Goal: Transaction & Acquisition: Purchase product/service

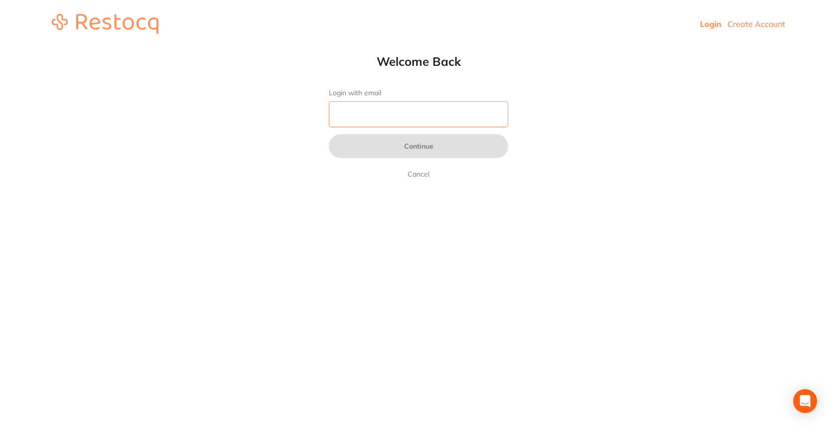
click at [347, 106] on input "Login with email" at bounding box center [418, 114] width 179 height 26
type input "[EMAIL_ADDRESS][DOMAIN_NAME]"
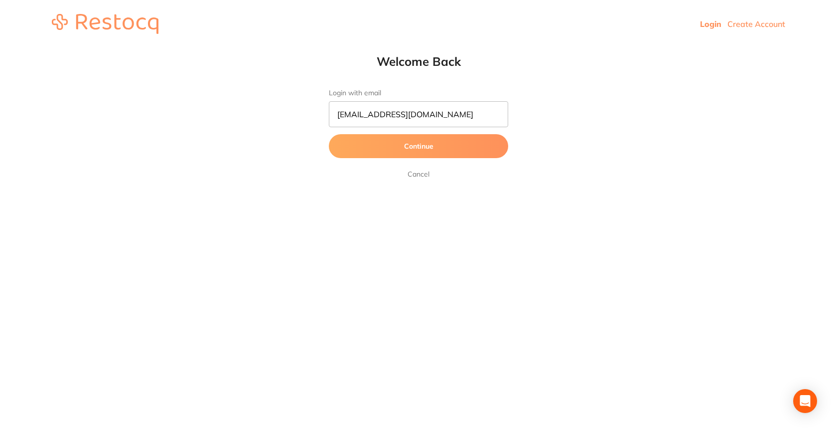
click at [389, 149] on button "Continue" at bounding box center [418, 146] width 179 height 24
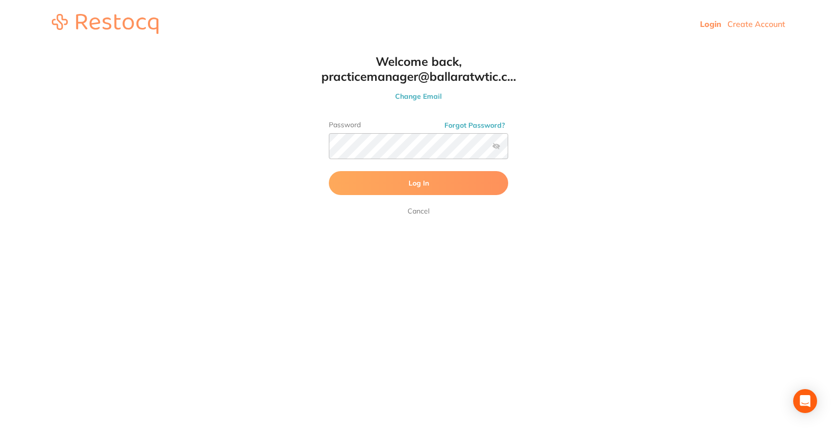
click at [385, 176] on button "Log In" at bounding box center [418, 183] width 179 height 24
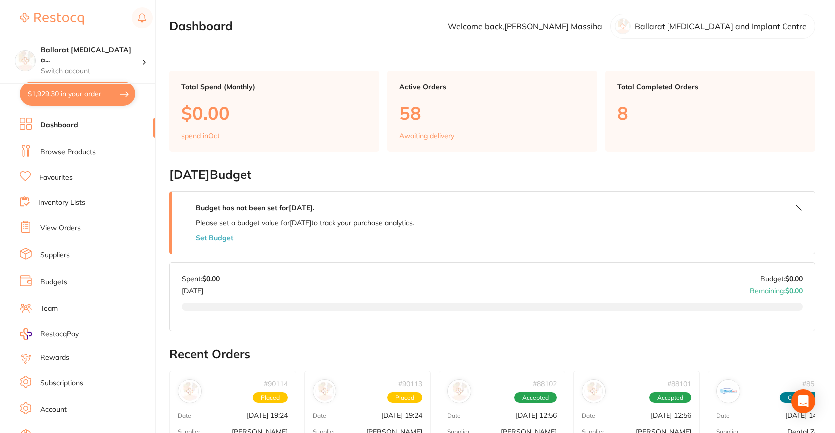
click at [54, 92] on button "$1,929.30 in your order" at bounding box center [77, 94] width 115 height 24
checkbox input "true"
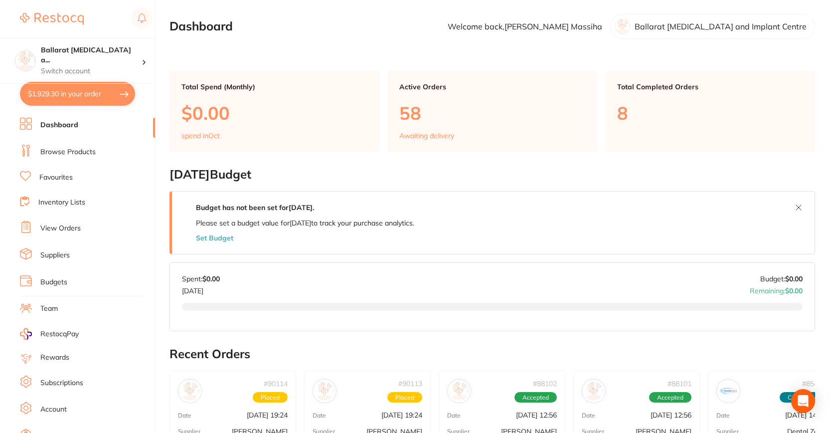
checkbox input "true"
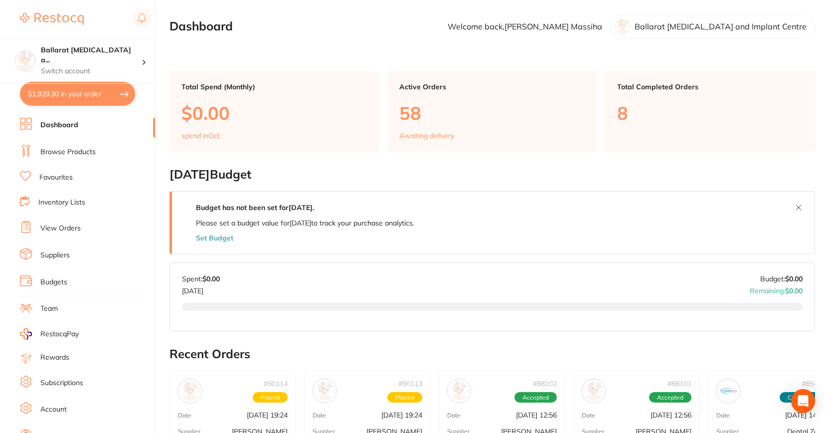
checkbox input "true"
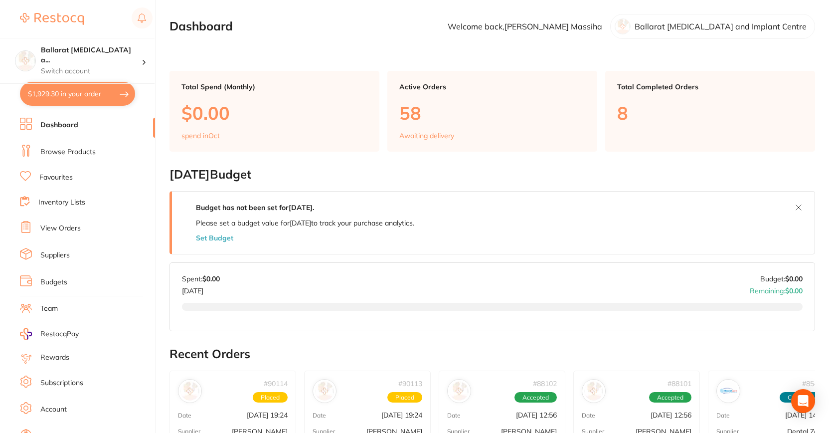
checkbox input "true"
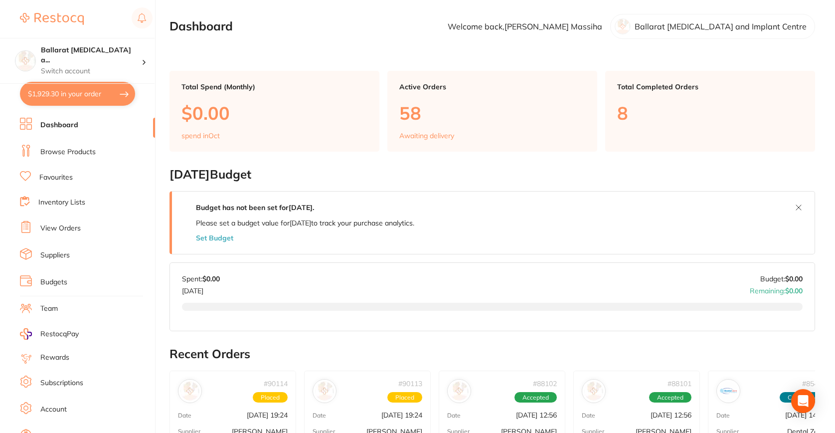
checkbox input "true"
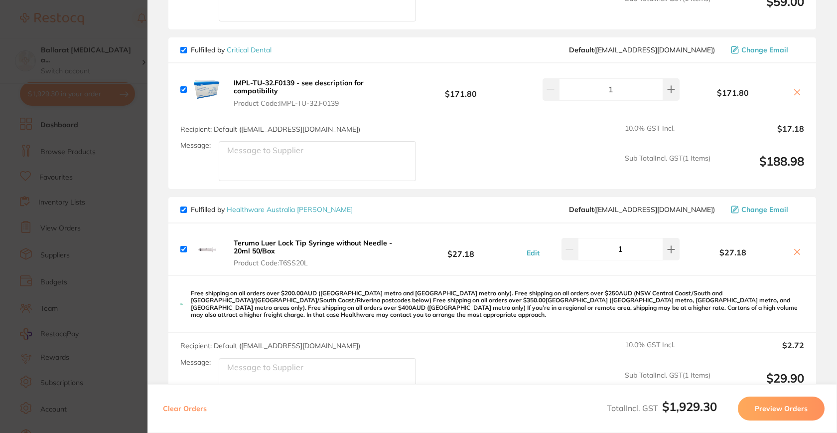
scroll to position [1221, 0]
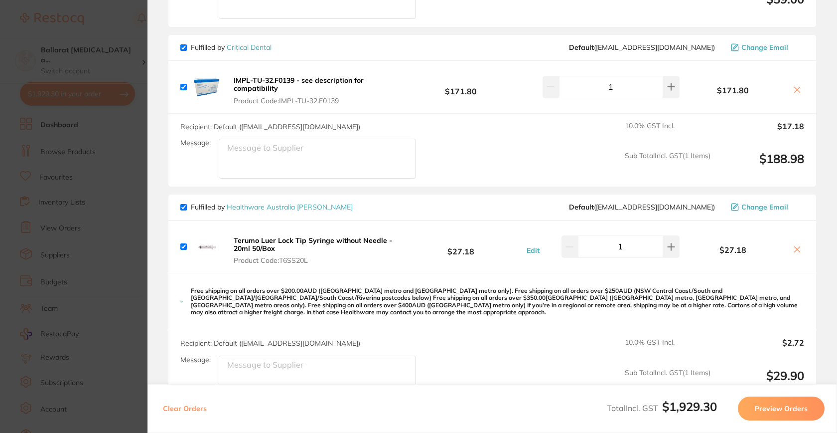
click at [115, 199] on section "Update RRP Set your pre negotiated price for this item. Item Agreed RRP (excl. …" at bounding box center [418, 216] width 837 height 433
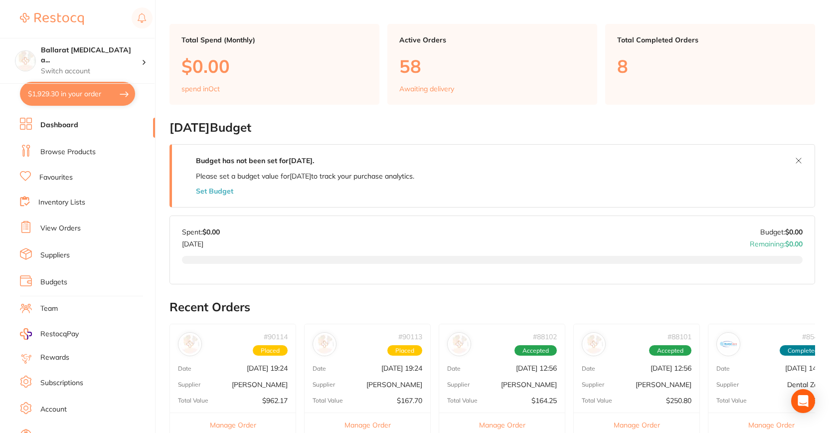
scroll to position [0, 0]
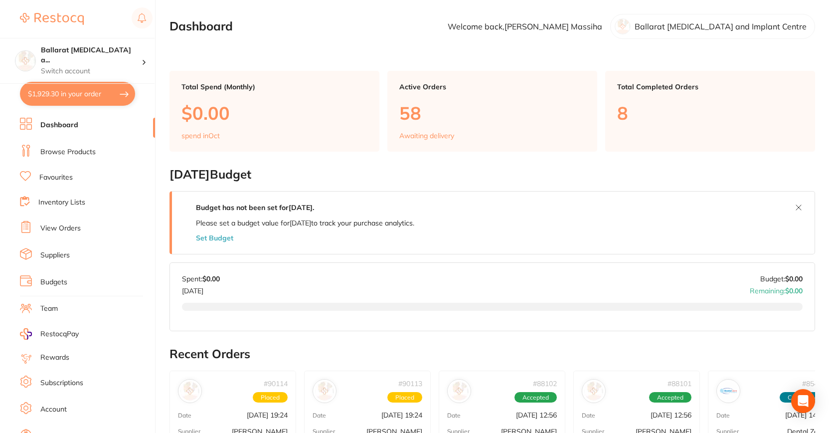
click at [67, 153] on link "Browse Products" at bounding box center [67, 152] width 55 height 10
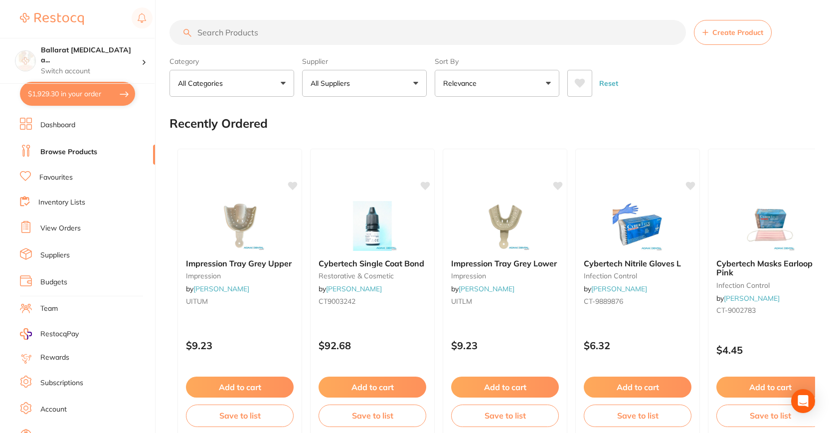
click at [310, 34] on input "search" at bounding box center [427, 32] width 516 height 25
type input "prophy paste"
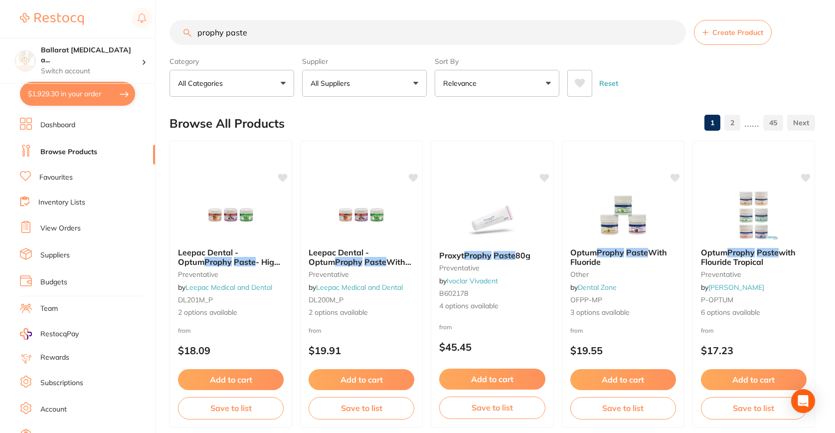
click at [341, 89] on button "All Suppliers" at bounding box center [364, 83] width 125 height 27
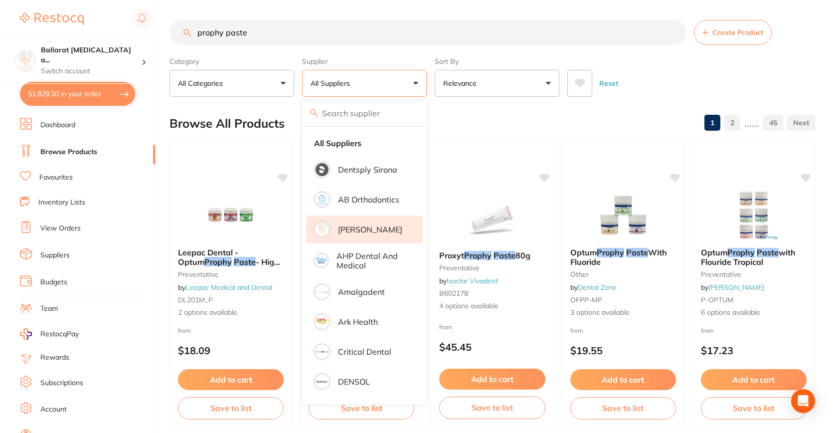
click at [379, 234] on p "[PERSON_NAME]" at bounding box center [370, 229] width 64 height 9
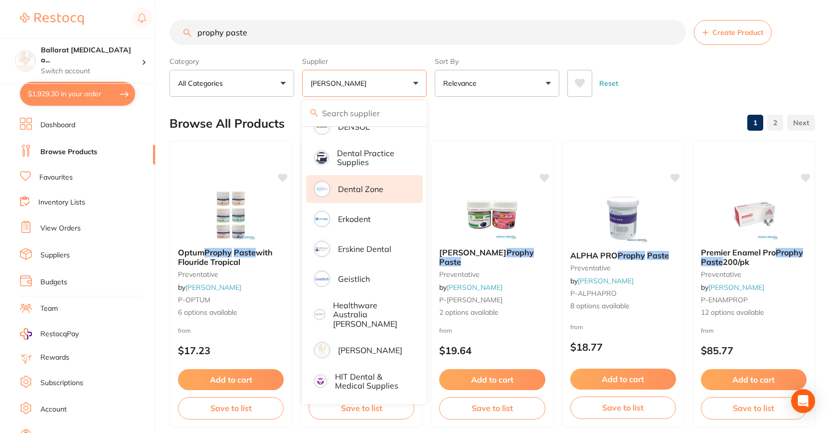
scroll to position [255, 0]
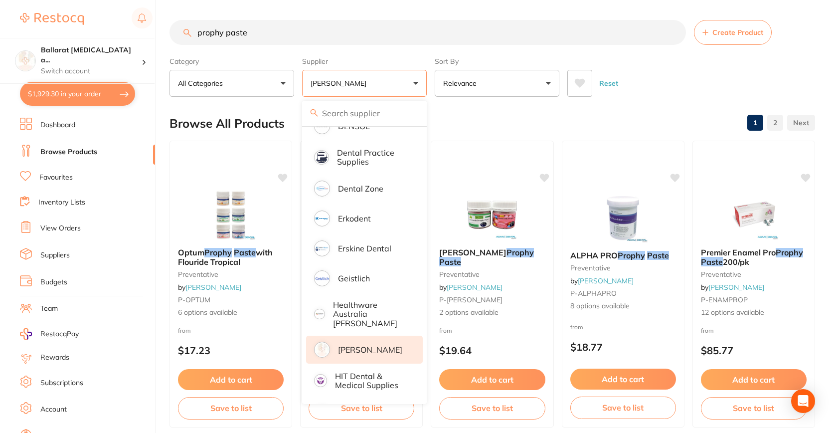
click at [365, 345] on p "[PERSON_NAME]" at bounding box center [370, 349] width 64 height 9
click at [801, 80] on div "Reset" at bounding box center [687, 79] width 240 height 35
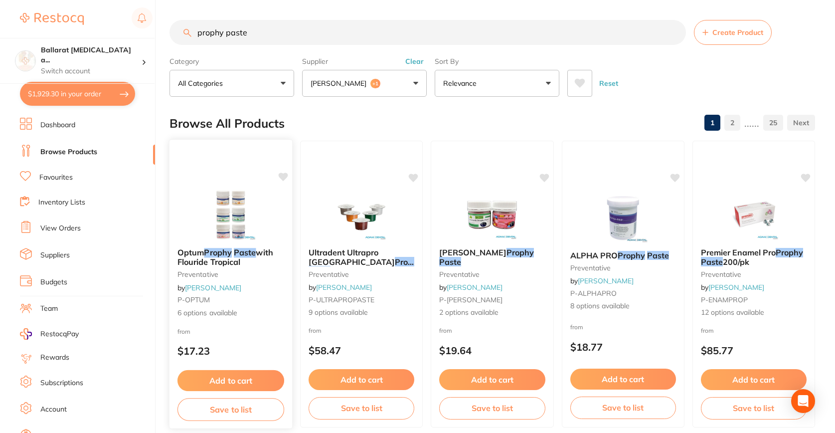
click at [249, 384] on button "Add to cart" at bounding box center [230, 380] width 107 height 21
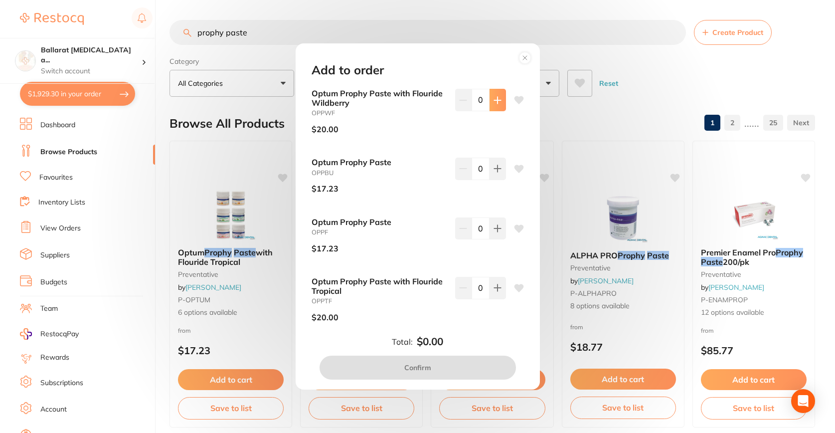
click at [501, 101] on button at bounding box center [497, 100] width 16 height 22
type input "1"
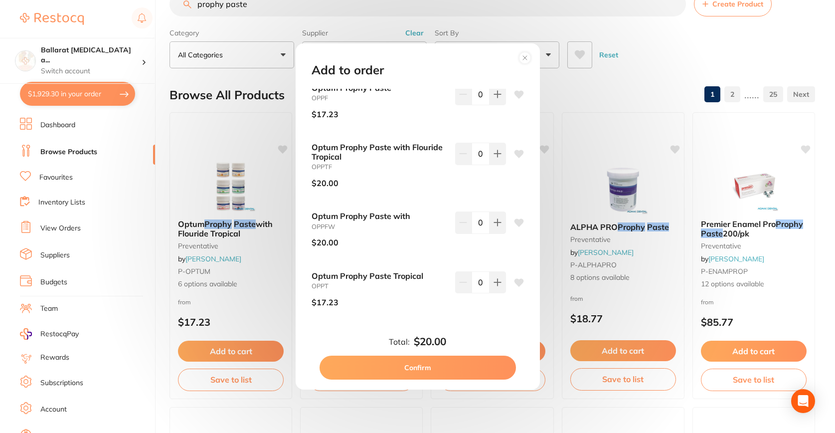
scroll to position [32, 0]
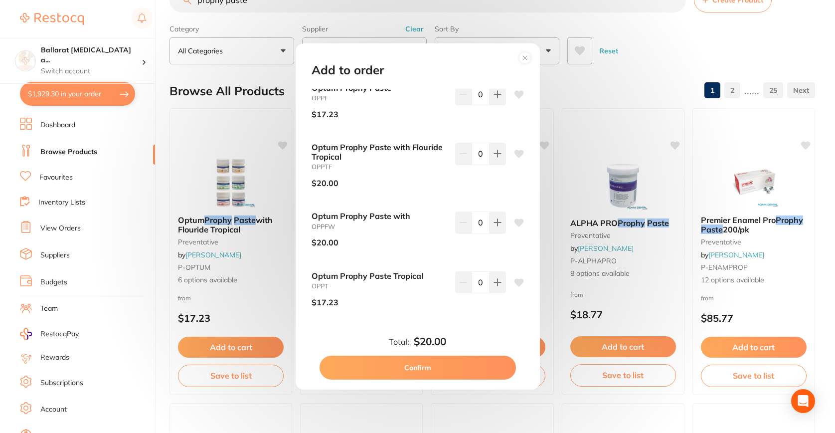
click at [427, 365] on button "Confirm" at bounding box center [418, 367] width 196 height 24
checkbox input "false"
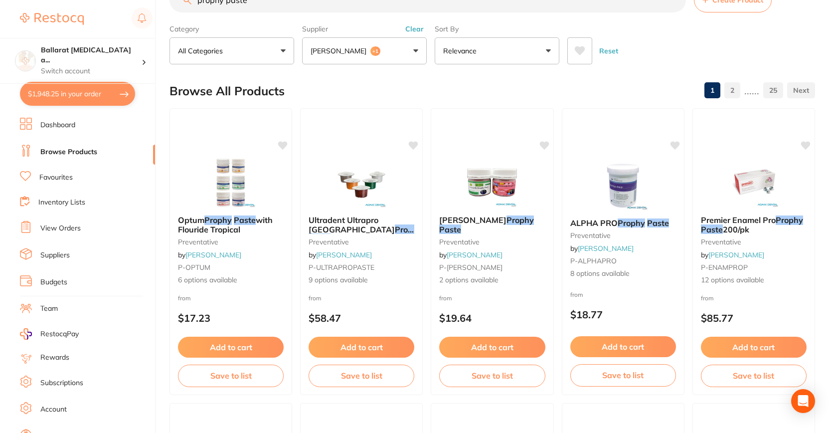
scroll to position [1269, 0]
click at [313, 7] on input "prophy paste" at bounding box center [427, 0] width 516 height 25
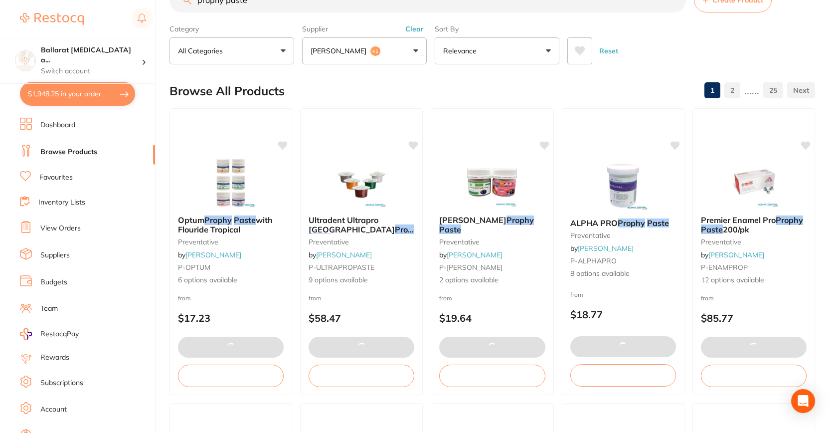
click at [312, 6] on input "prophy paste" at bounding box center [427, 0] width 516 height 25
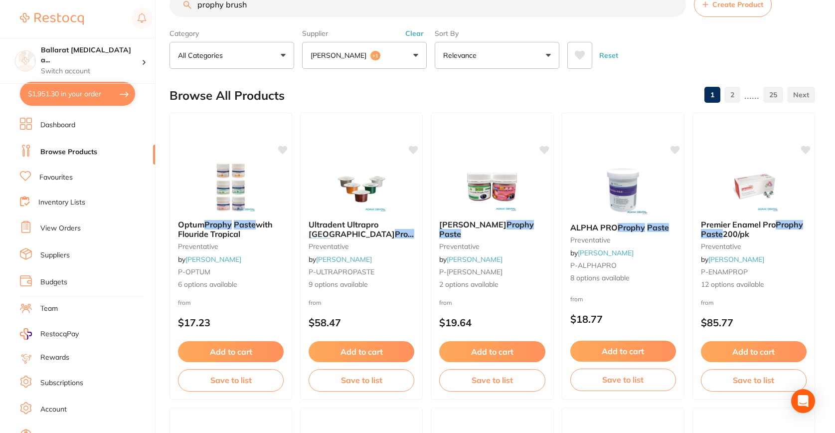
type input "prophy brush"
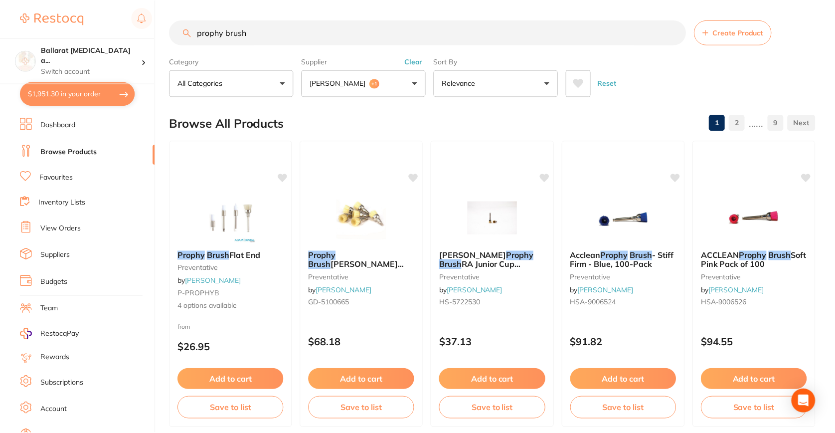
scroll to position [285, 0]
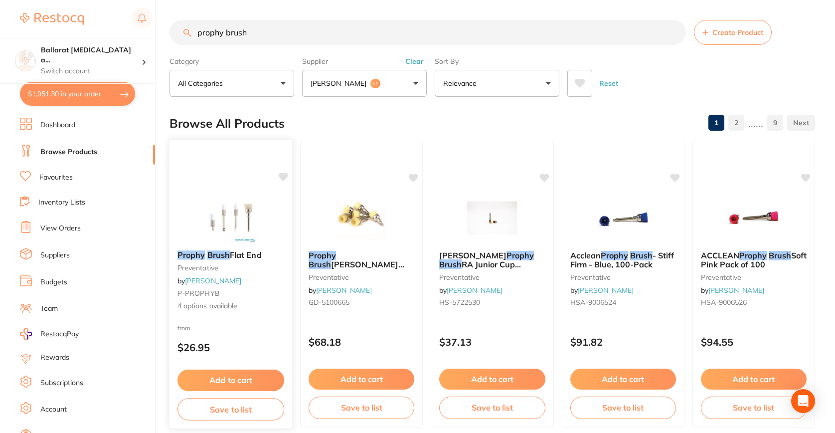
click at [264, 371] on button "Add to cart" at bounding box center [230, 379] width 107 height 21
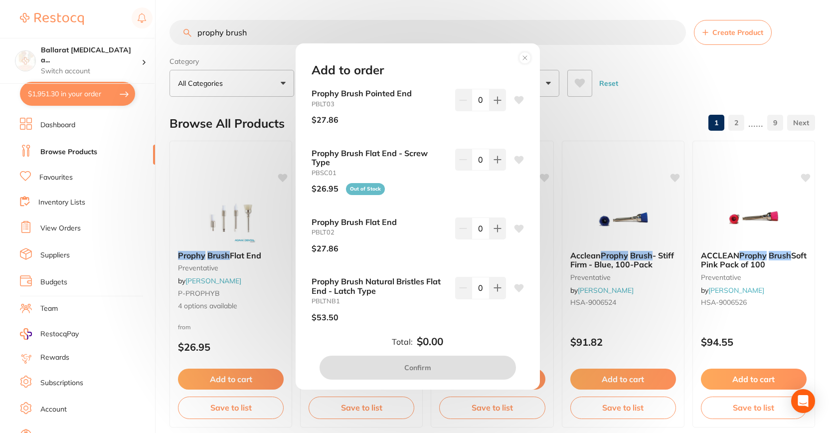
click at [503, 290] on div "Prophy Brush Natural Bristles Flat End - Latch Type PBLTNB1 $53.50 0" at bounding box center [418, 303] width 212 height 53
click at [525, 58] on icon at bounding box center [525, 58] width 16 height 16
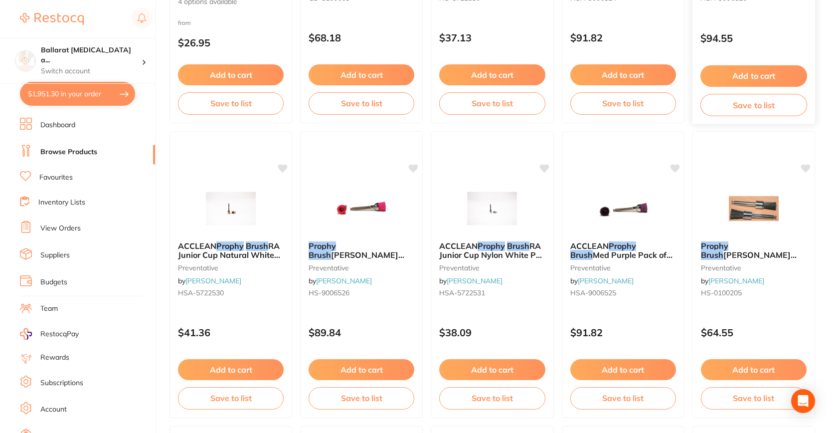
scroll to position [308, 0]
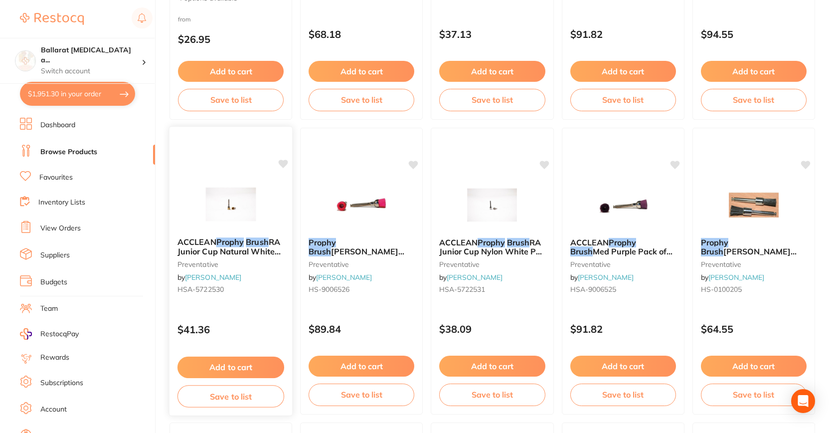
click at [199, 250] on span "RA Junior Cup Natural White Pk 50" at bounding box center [228, 251] width 103 height 28
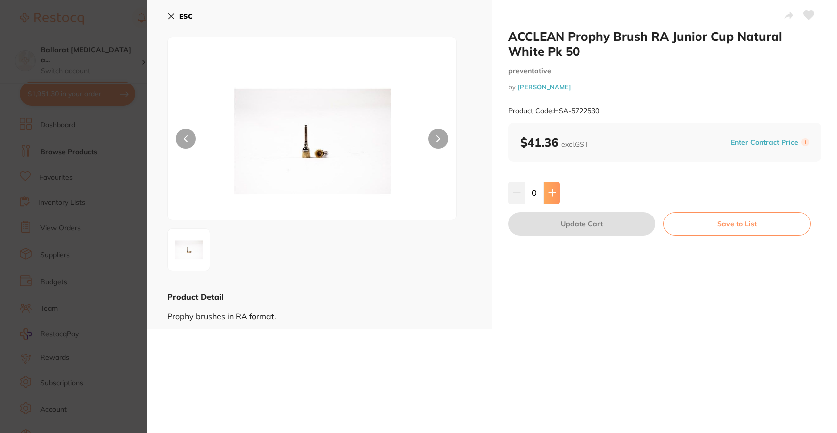
click at [552, 190] on icon at bounding box center [552, 192] width 8 height 8
type input "1"
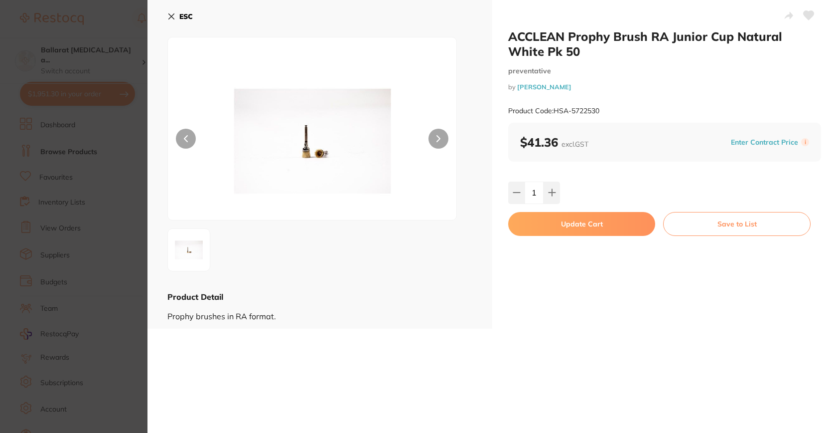
click at [554, 222] on button "Update Cart" at bounding box center [581, 224] width 147 height 24
checkbox input "false"
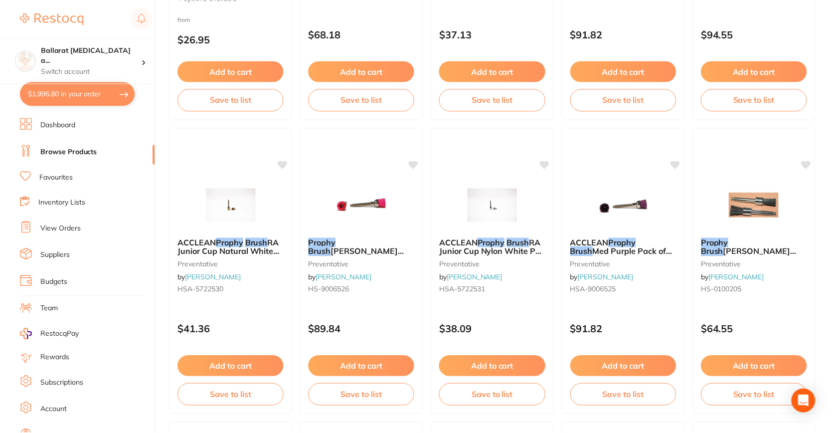
scroll to position [1321, 0]
click at [55, 86] on button "$1,996.80 in your order" at bounding box center [77, 94] width 115 height 24
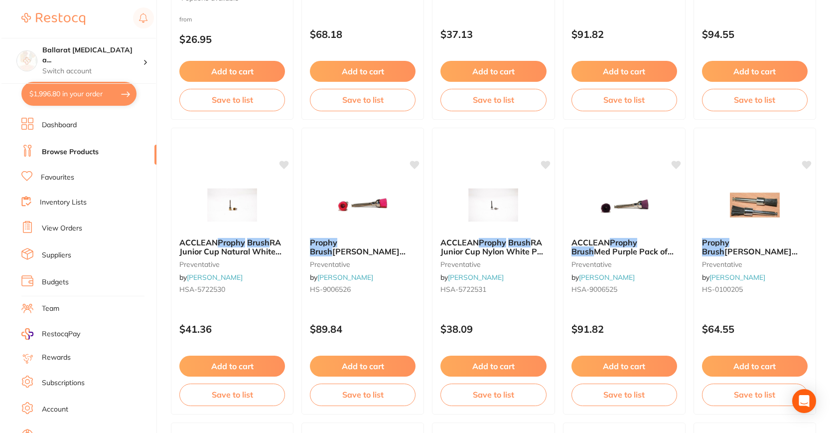
scroll to position [0, 0]
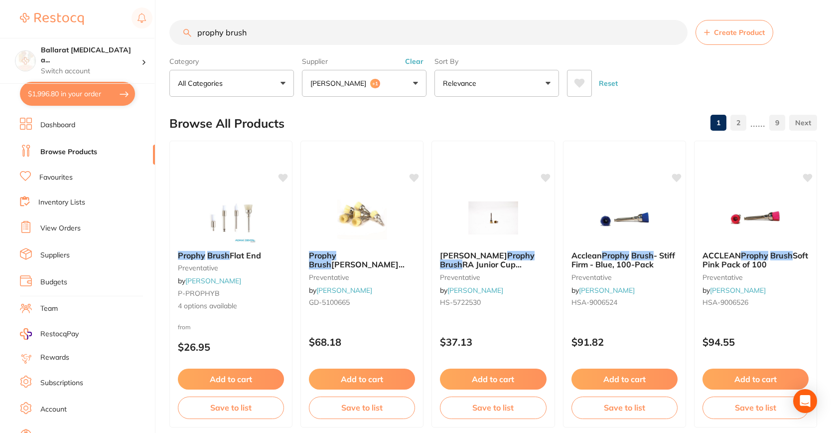
checkbox input "true"
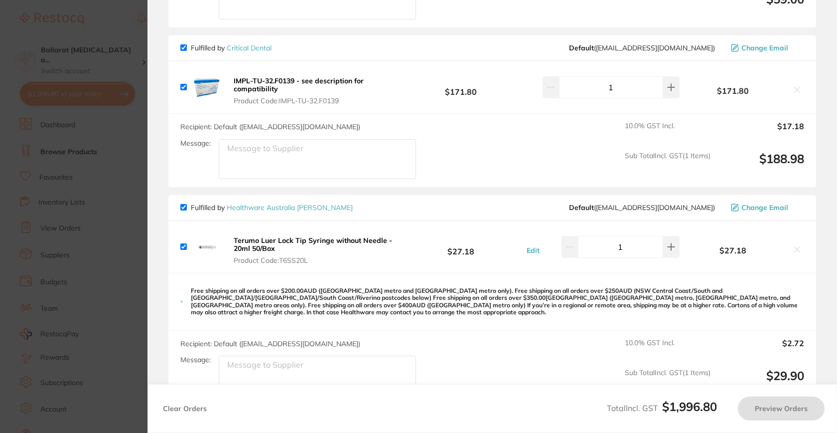
checkbox input "false"
checkbox input "true"
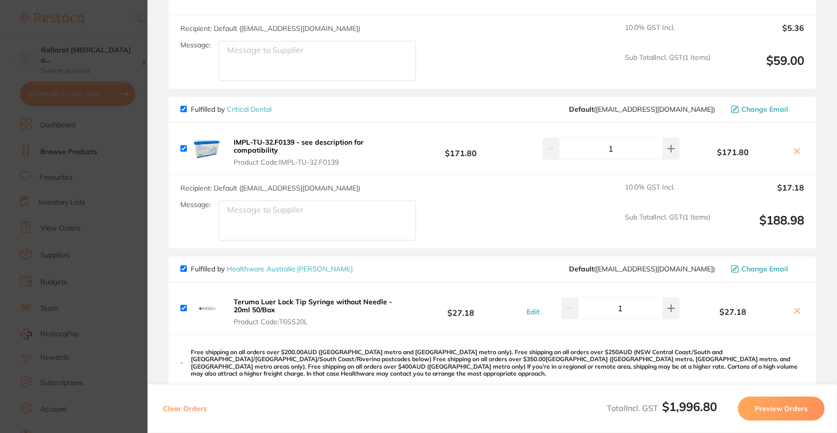
scroll to position [1262, 0]
click at [95, 241] on section "Update RRP Set your pre negotiated price for this item. Item Agreed RRP (excl. …" at bounding box center [418, 216] width 837 height 433
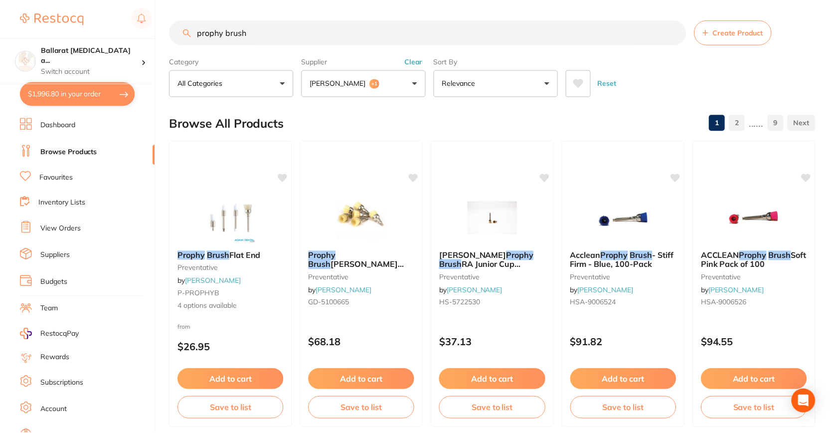
scroll to position [308, 0]
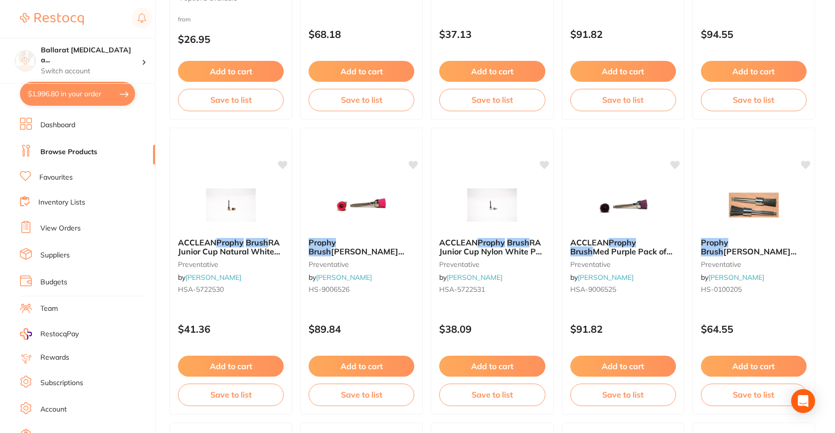
click at [99, 179] on li "Favourites" at bounding box center [87, 177] width 135 height 13
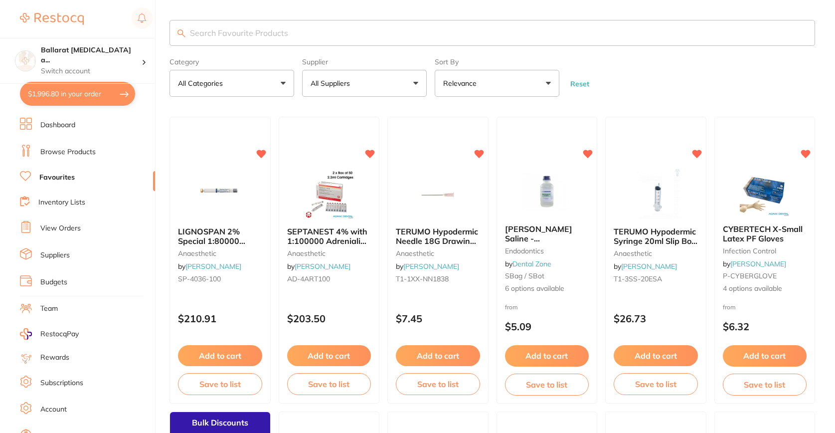
click at [268, 37] on input "search" at bounding box center [491, 33] width 645 height 26
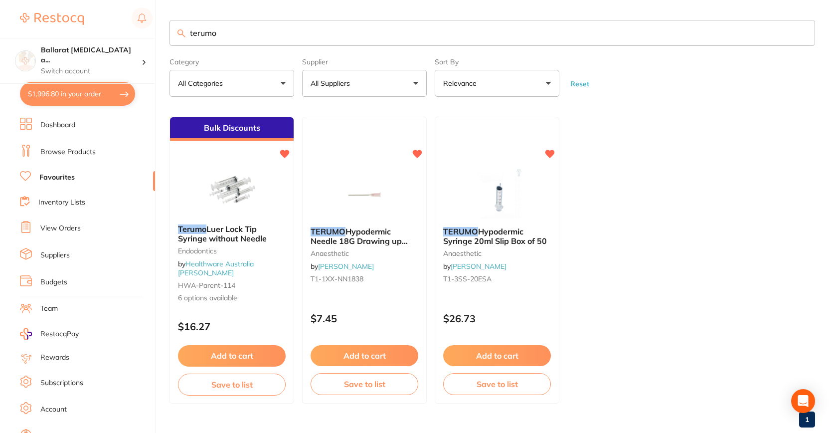
type input "terumo"
click at [531, 350] on button "Add to cart" at bounding box center [497, 355] width 109 height 21
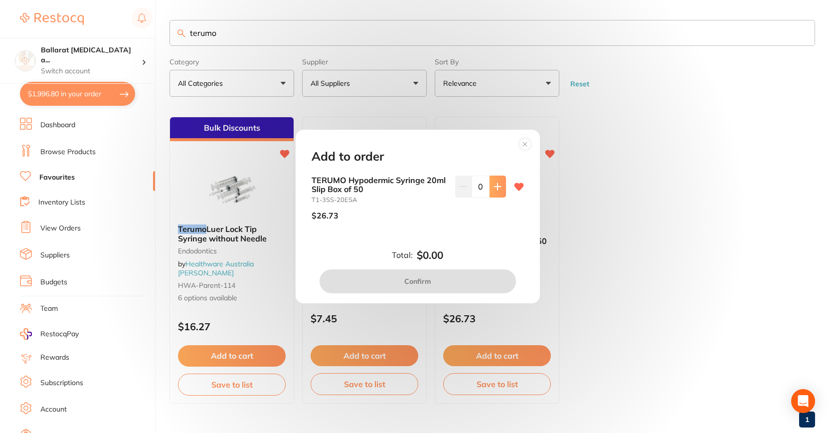
click at [500, 184] on button at bounding box center [497, 186] width 16 height 22
type input "2"
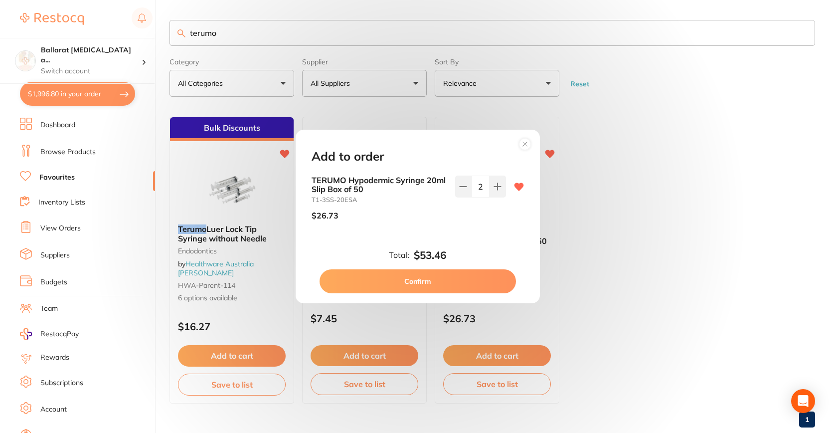
click at [463, 287] on button "Confirm" at bounding box center [418, 281] width 196 height 24
checkbox input "false"
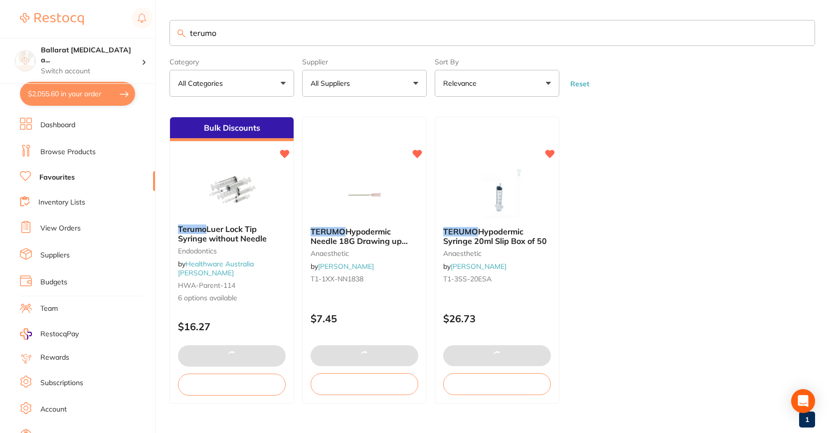
click at [74, 98] on button "$2,055.60 in your order" at bounding box center [77, 94] width 115 height 24
checkbox input "true"
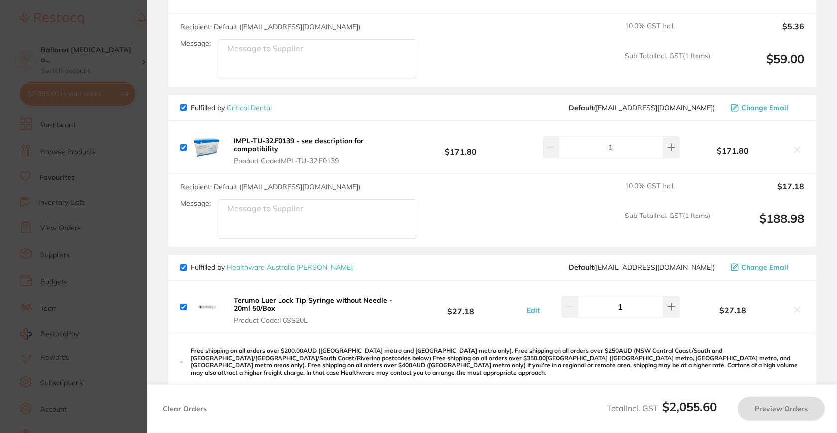
checkbox input "false"
checkbox input "true"
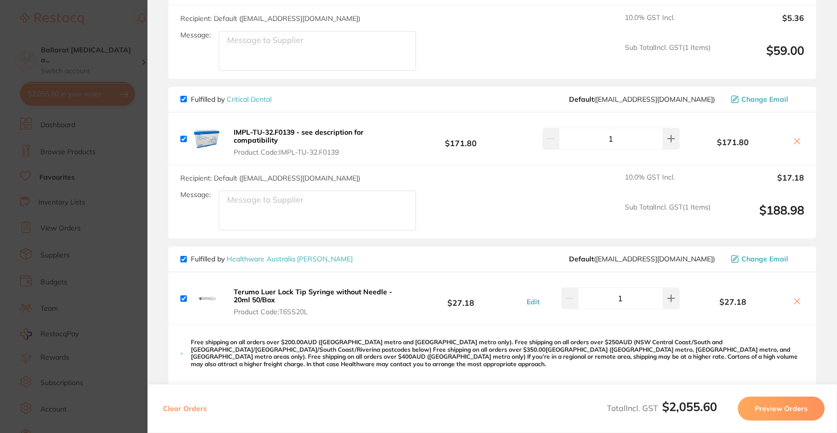
scroll to position [1321, 0]
click at [799, 298] on icon at bounding box center [798, 302] width 8 height 8
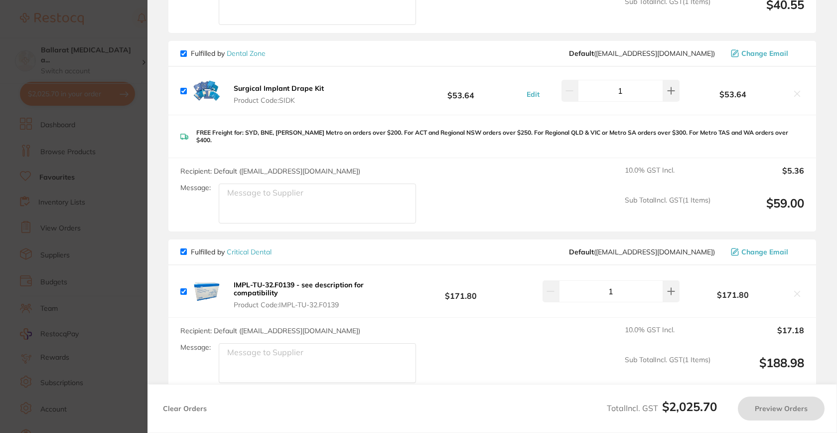
scroll to position [1167, 0]
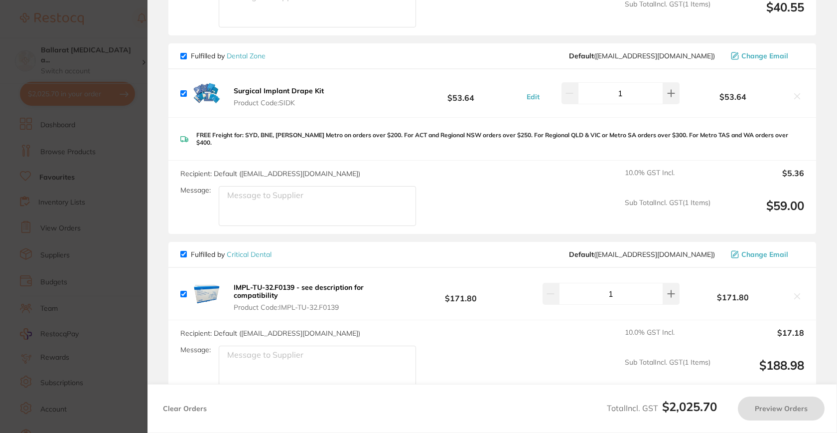
checkbox input "true"
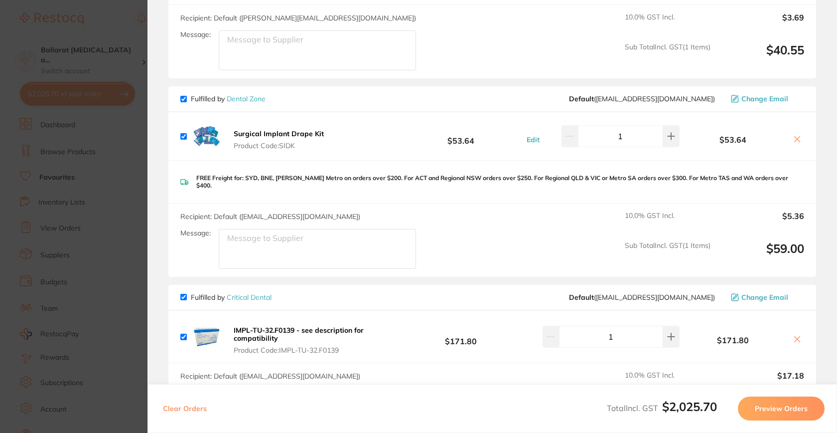
scroll to position [1126, 0]
click at [767, 414] on button "Preview Orders" at bounding box center [781, 408] width 87 height 24
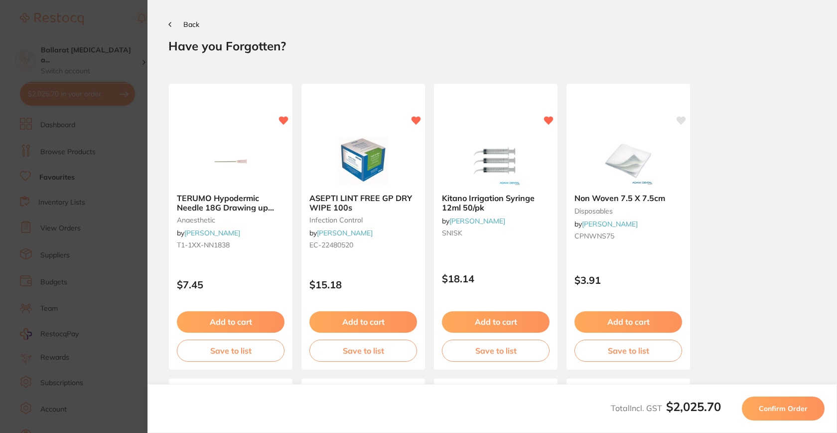
scroll to position [0, 0]
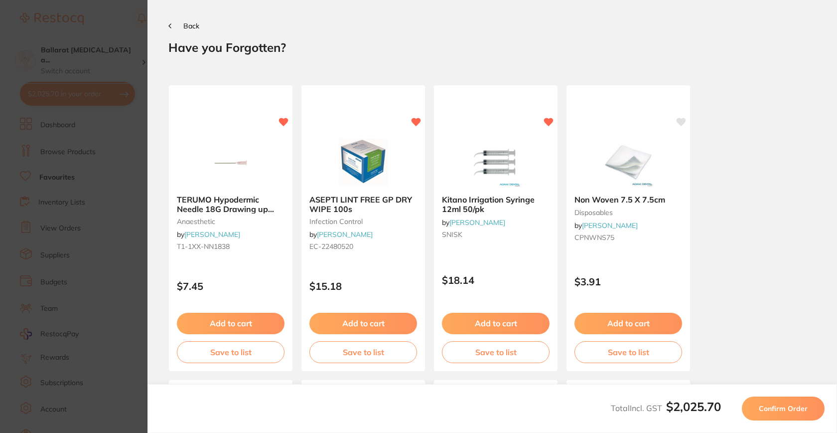
click at [767, 414] on button "Confirm Order" at bounding box center [783, 408] width 83 height 24
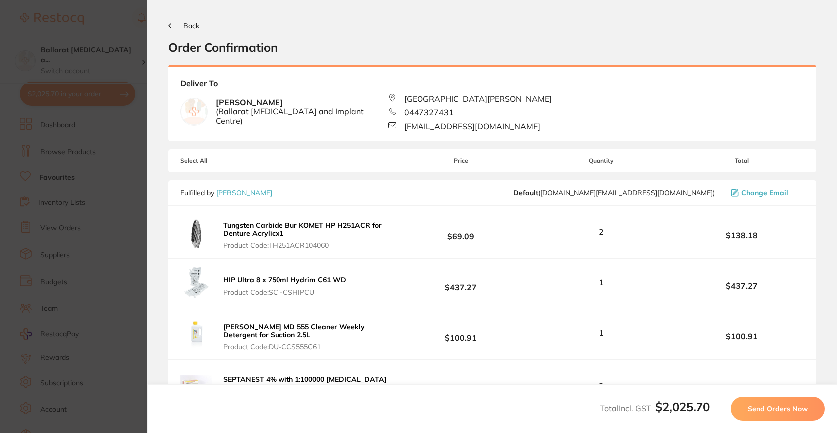
click at [767, 414] on button "Send Orders Now" at bounding box center [778, 408] width 94 height 24
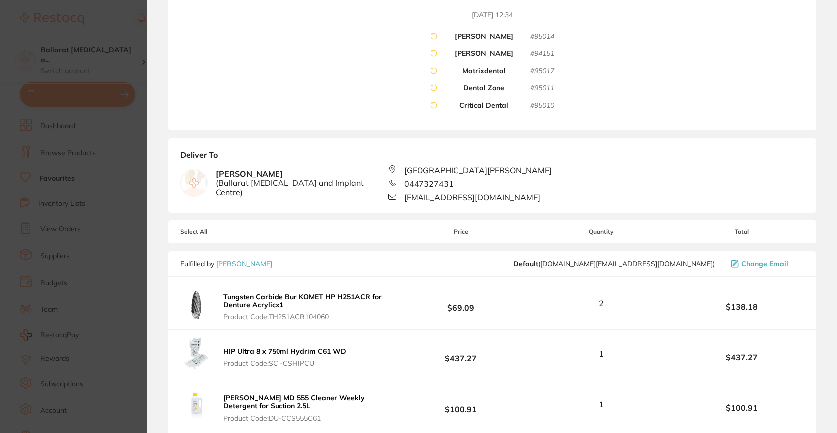
scroll to position [161, 0]
